Goal: Find specific page/section: Find specific page/section

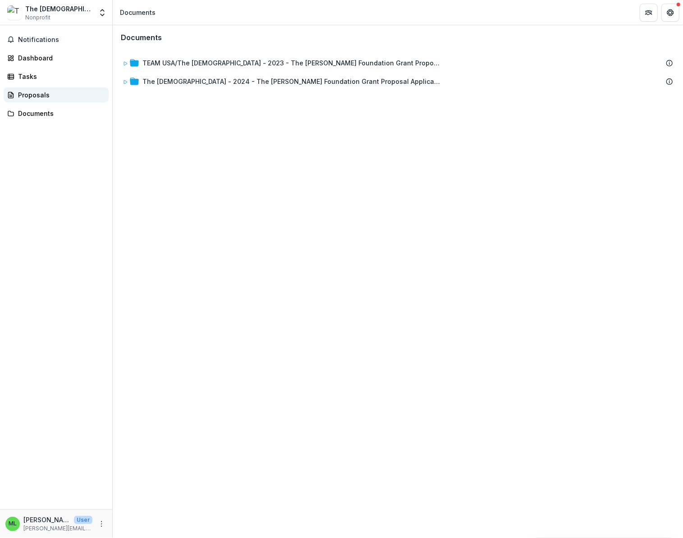
click at [33, 96] on div "Proposals" at bounding box center [59, 94] width 83 height 9
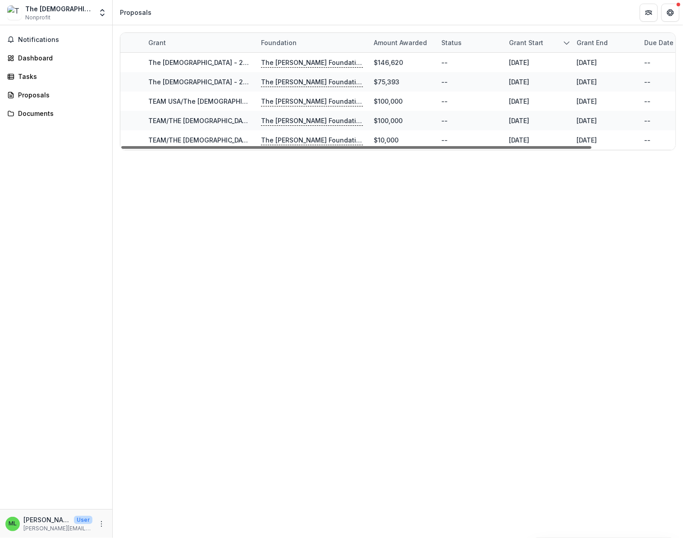
drag, startPoint x: 305, startPoint y: 146, endPoint x: 254, endPoint y: 154, distance: 51.0
click at [254, 149] on div at bounding box center [356, 147] width 470 height 3
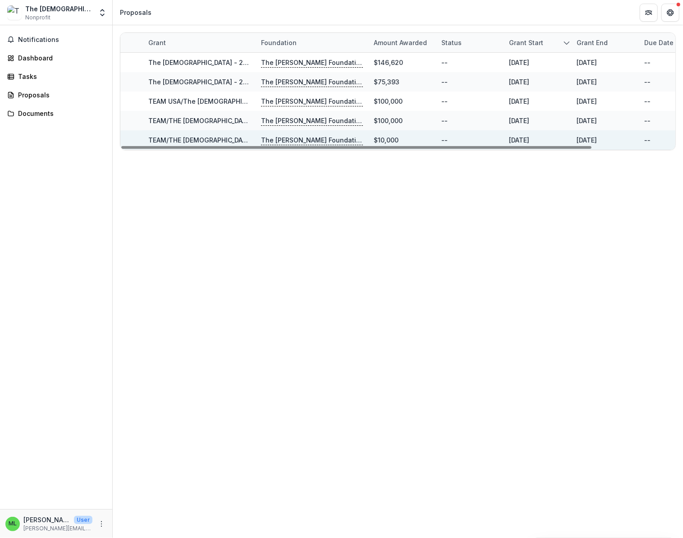
click at [202, 140] on link "TEAM/THE [DEMOGRAPHIC_DATA] - Grant - [DATE]" at bounding box center [225, 140] width 155 height 8
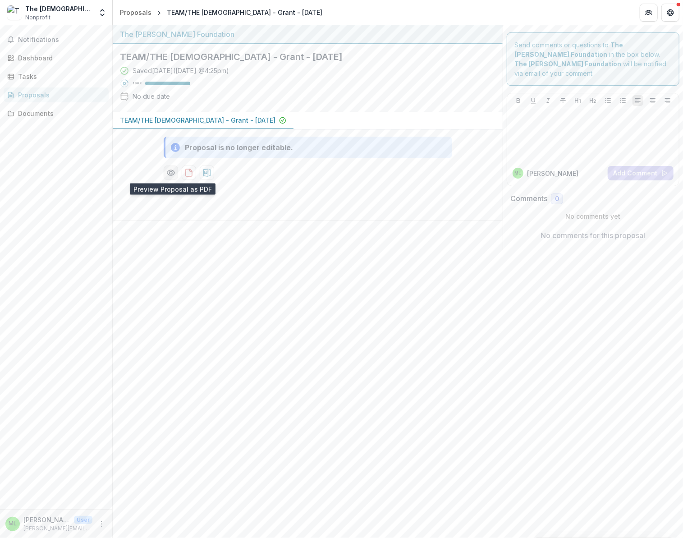
click at [171, 170] on icon "Preview 66b7bf89-dc17-4f1c-8ac8-00934a18a207-0.pdf" at bounding box center [170, 172] width 9 height 9
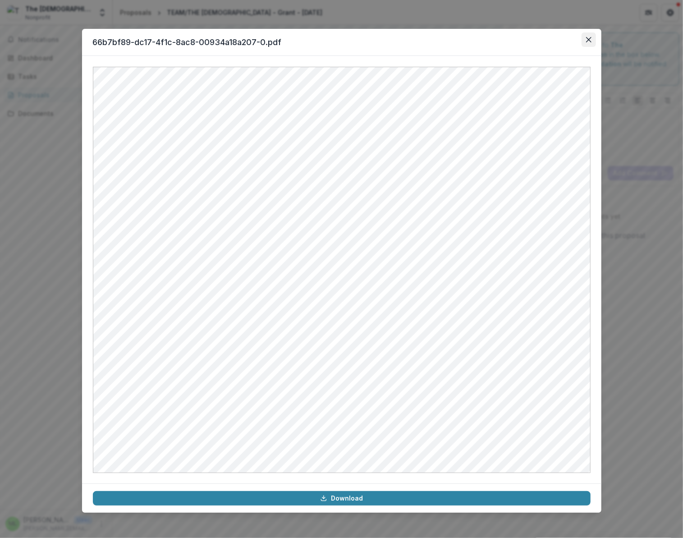
click at [587, 41] on icon "Close" at bounding box center [588, 39] width 5 height 5
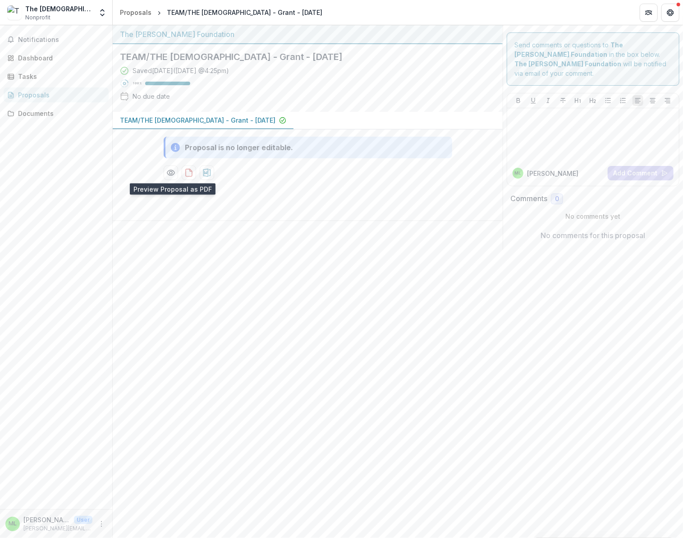
click at [235, 119] on p "TEAM/THE [DEMOGRAPHIC_DATA] - Grant - [DATE]" at bounding box center [197, 119] width 155 height 9
click at [26, 115] on div "Documents" at bounding box center [59, 113] width 83 height 9
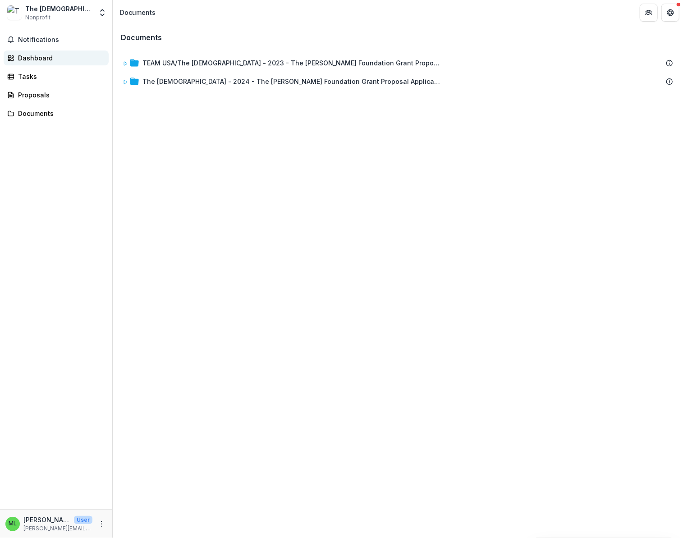
click at [39, 59] on div "Dashboard" at bounding box center [59, 57] width 83 height 9
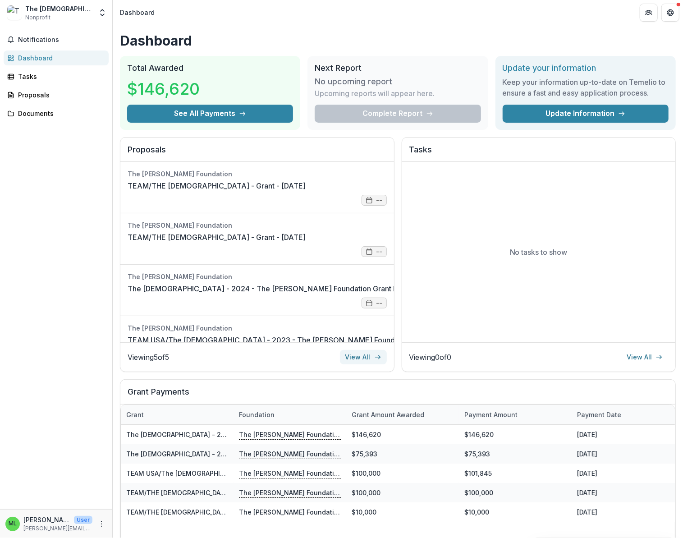
click at [369, 356] on link "View All" at bounding box center [363, 357] width 47 height 14
